Goal: Transaction & Acquisition: Purchase product/service

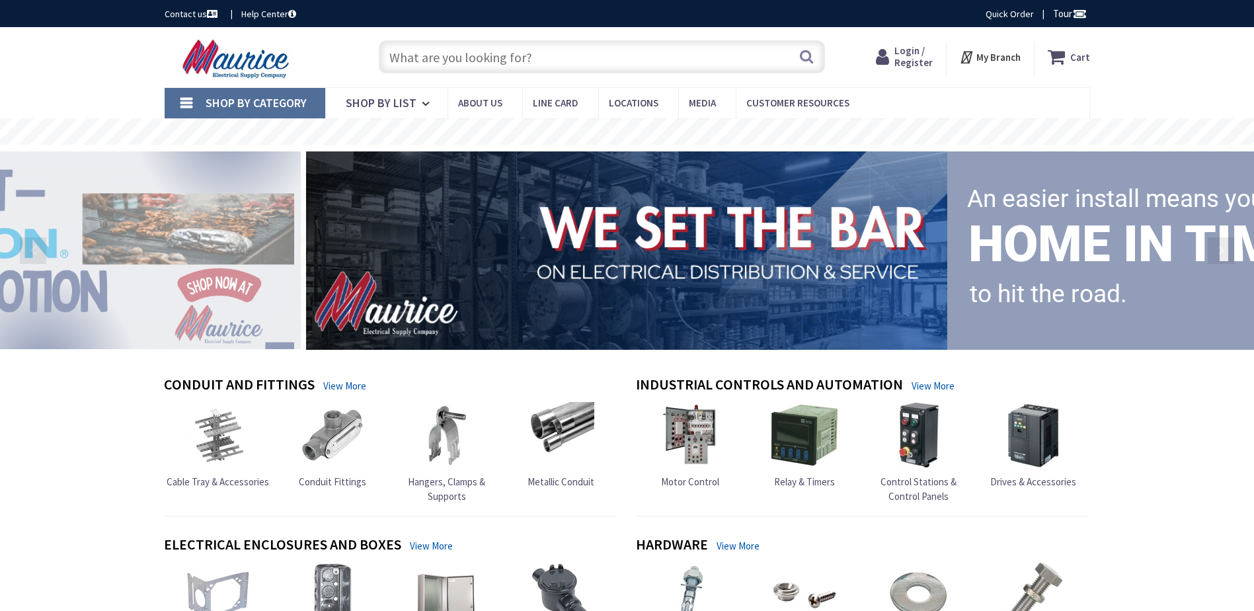
click at [732, 64] on input "text" at bounding box center [602, 56] width 446 height 33
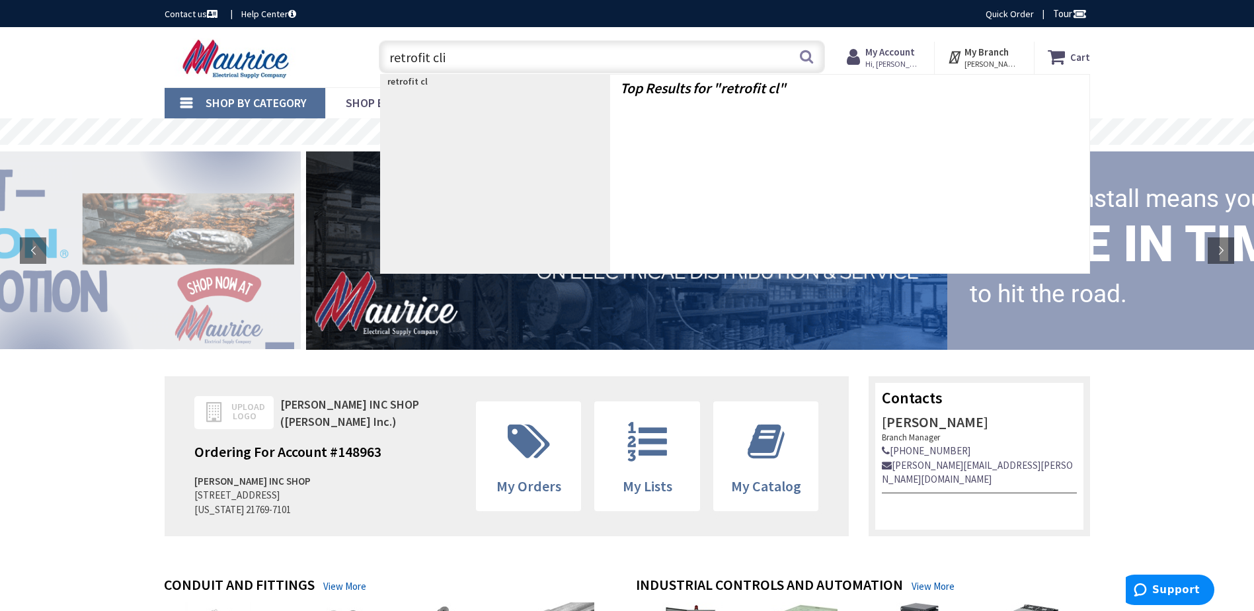
type input "retrofit clip"
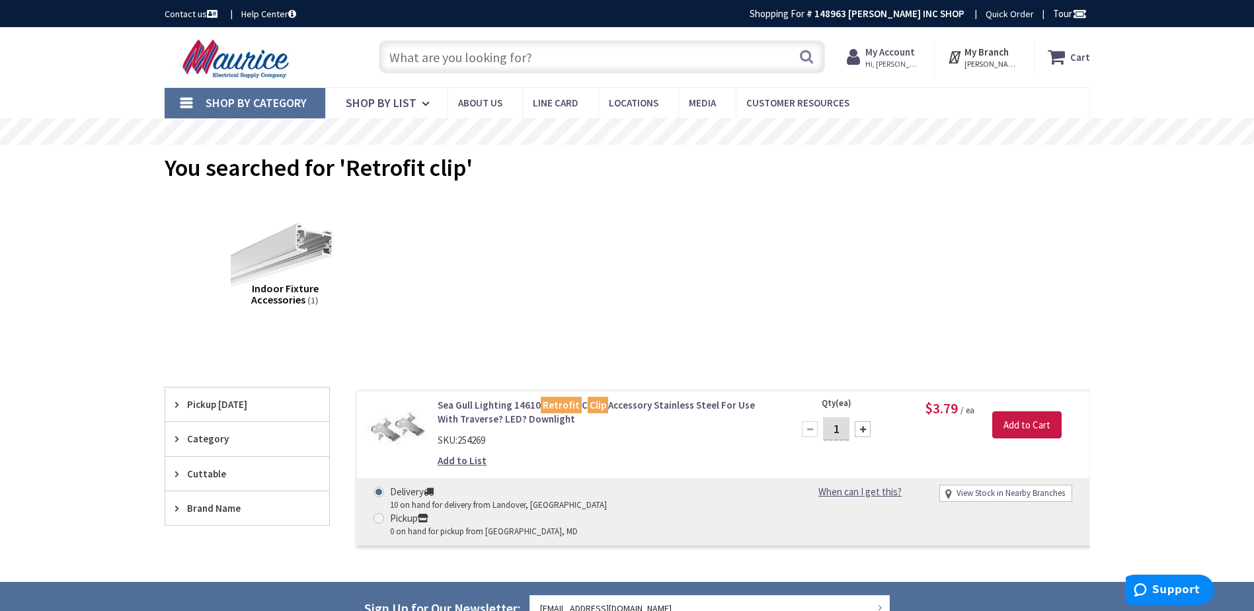
click at [656, 404] on link "Sea Gull Lighting 14610 Retrofit C Clip Accessory Stainless Steel For Use With …" at bounding box center [606, 412] width 336 height 28
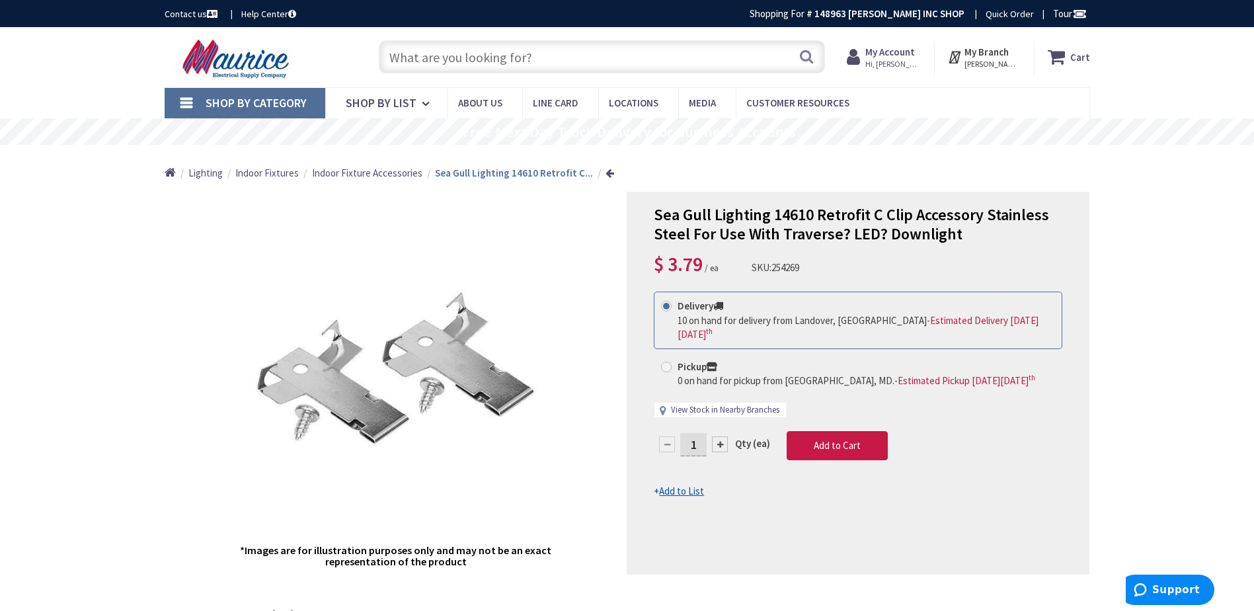
click at [742, 404] on link "View Stock in Nearby Branches" at bounding box center [725, 410] width 108 height 13
select select "data-availability"
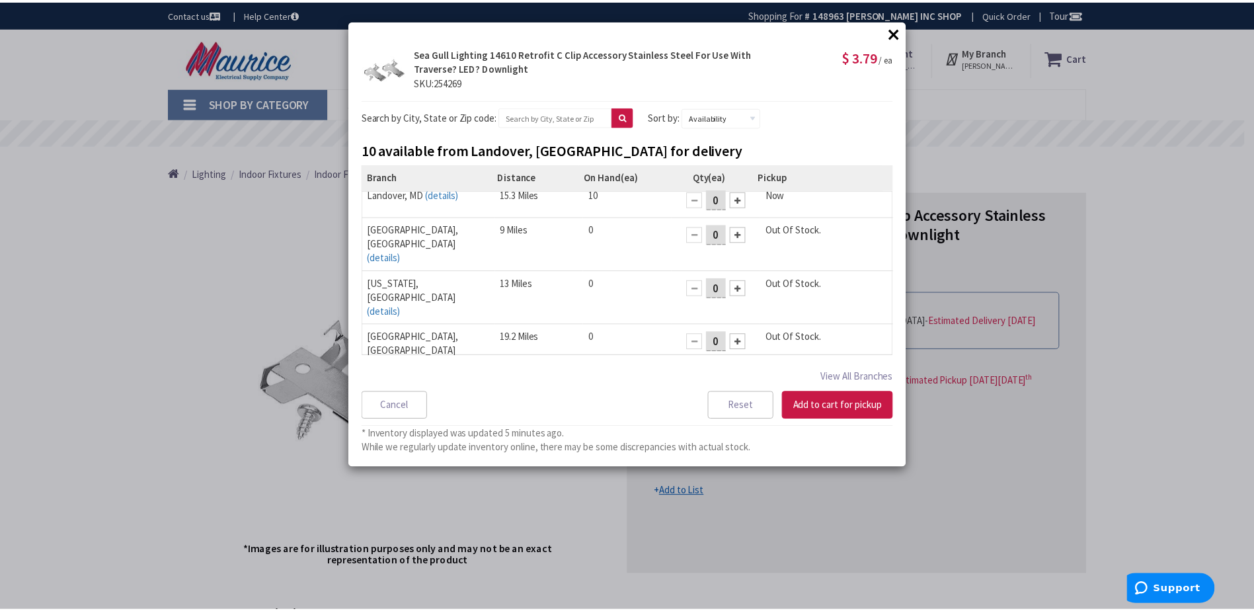
scroll to position [10, 0]
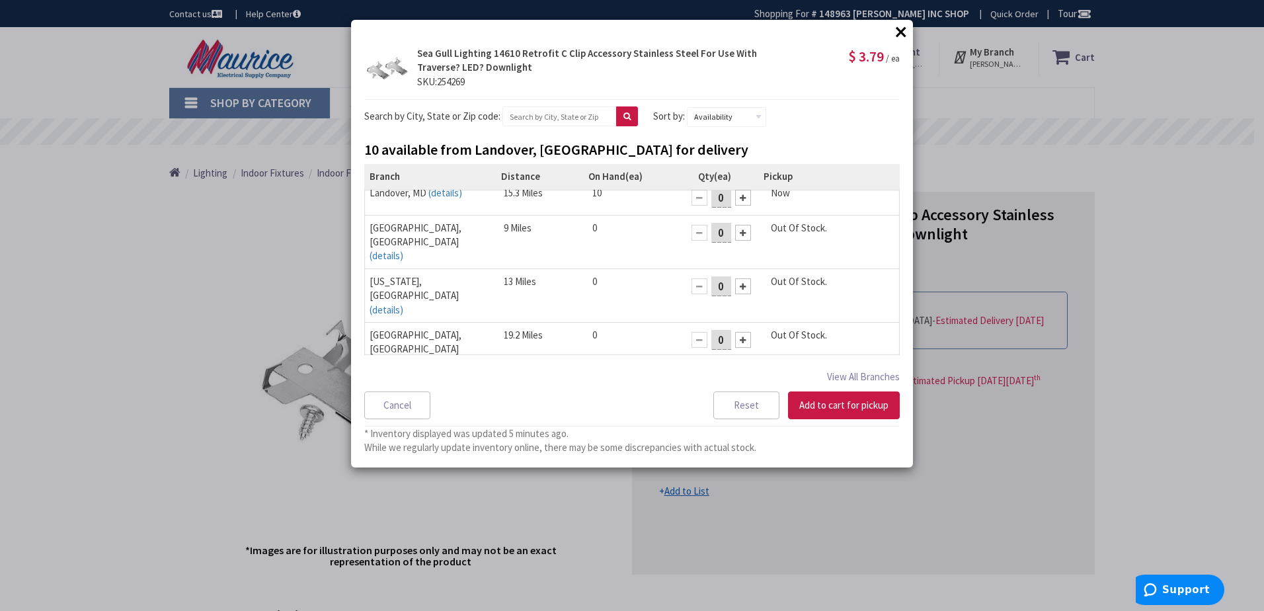
click at [896, 32] on button "×" at bounding box center [901, 32] width 20 height 20
